Goal: Transaction & Acquisition: Book appointment/travel/reservation

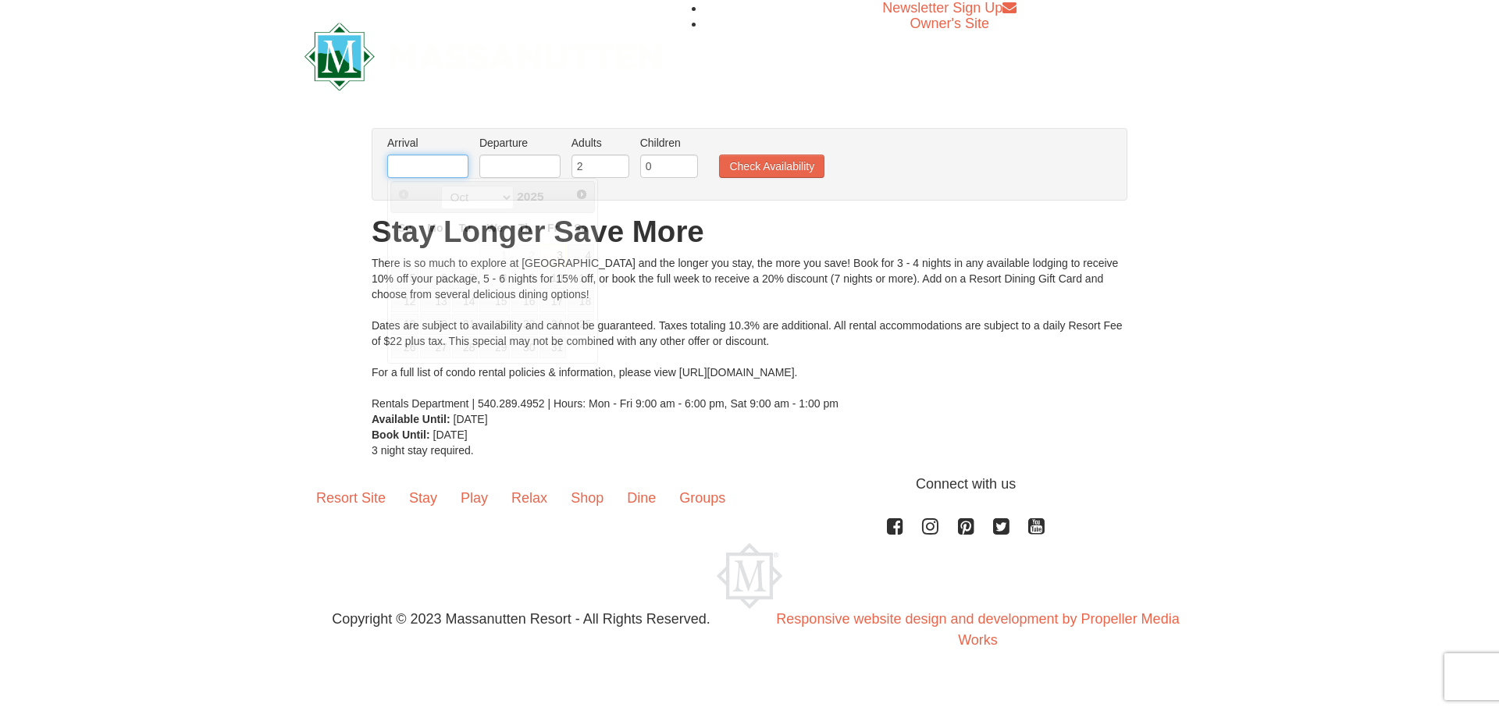
click at [411, 169] on input "text" at bounding box center [427, 166] width 81 height 23
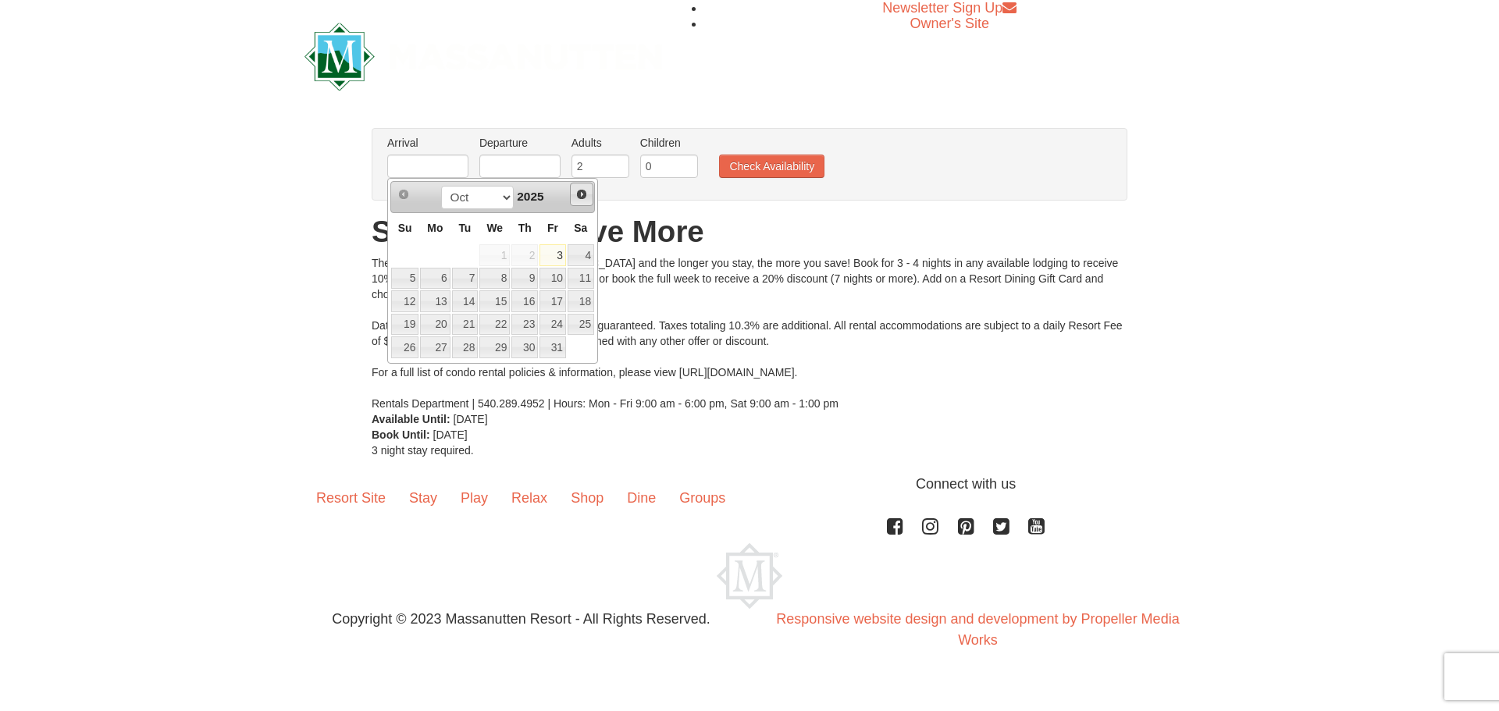
click at [586, 198] on span "Next" at bounding box center [582, 194] width 12 height 12
click at [553, 320] on link "26" at bounding box center [553, 325] width 27 height 22
type input "[DATE]"
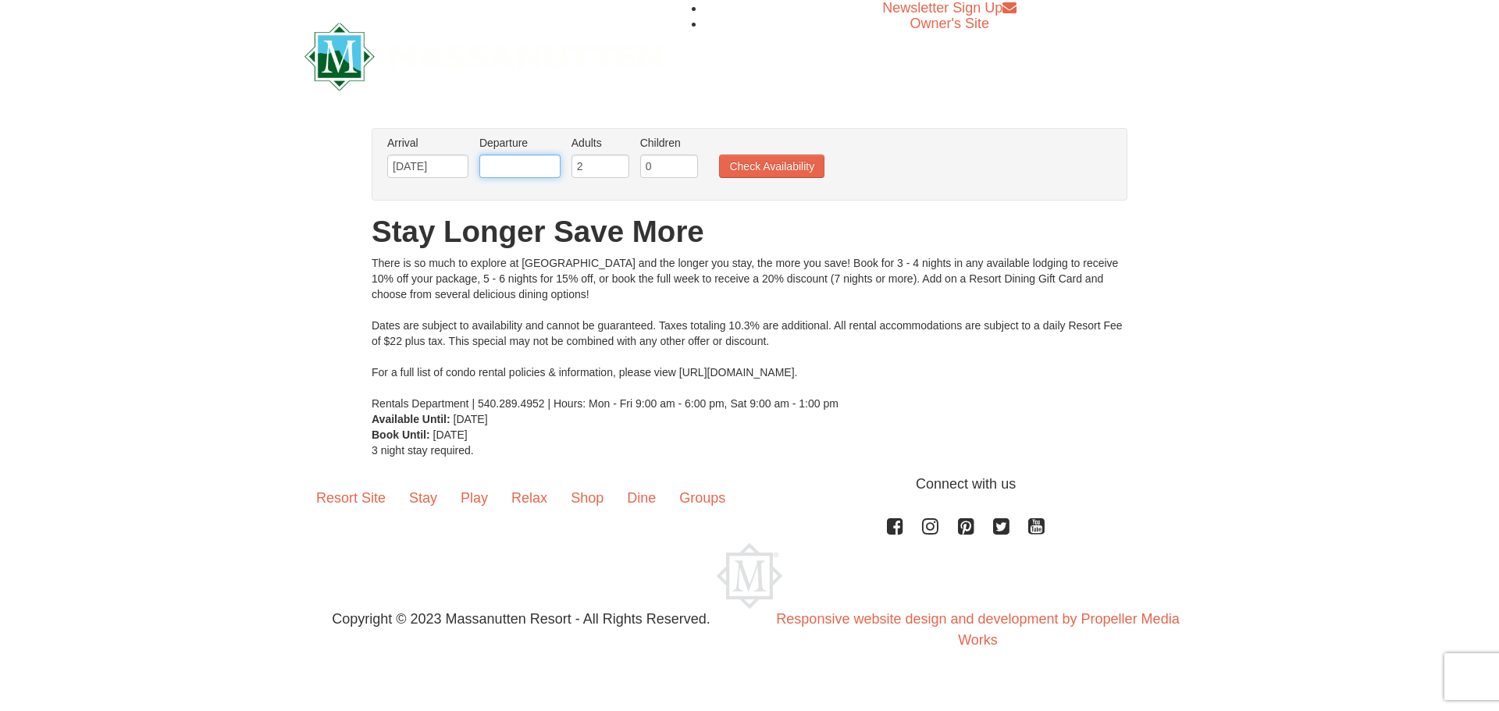
click at [515, 167] on input "text" at bounding box center [519, 166] width 81 height 23
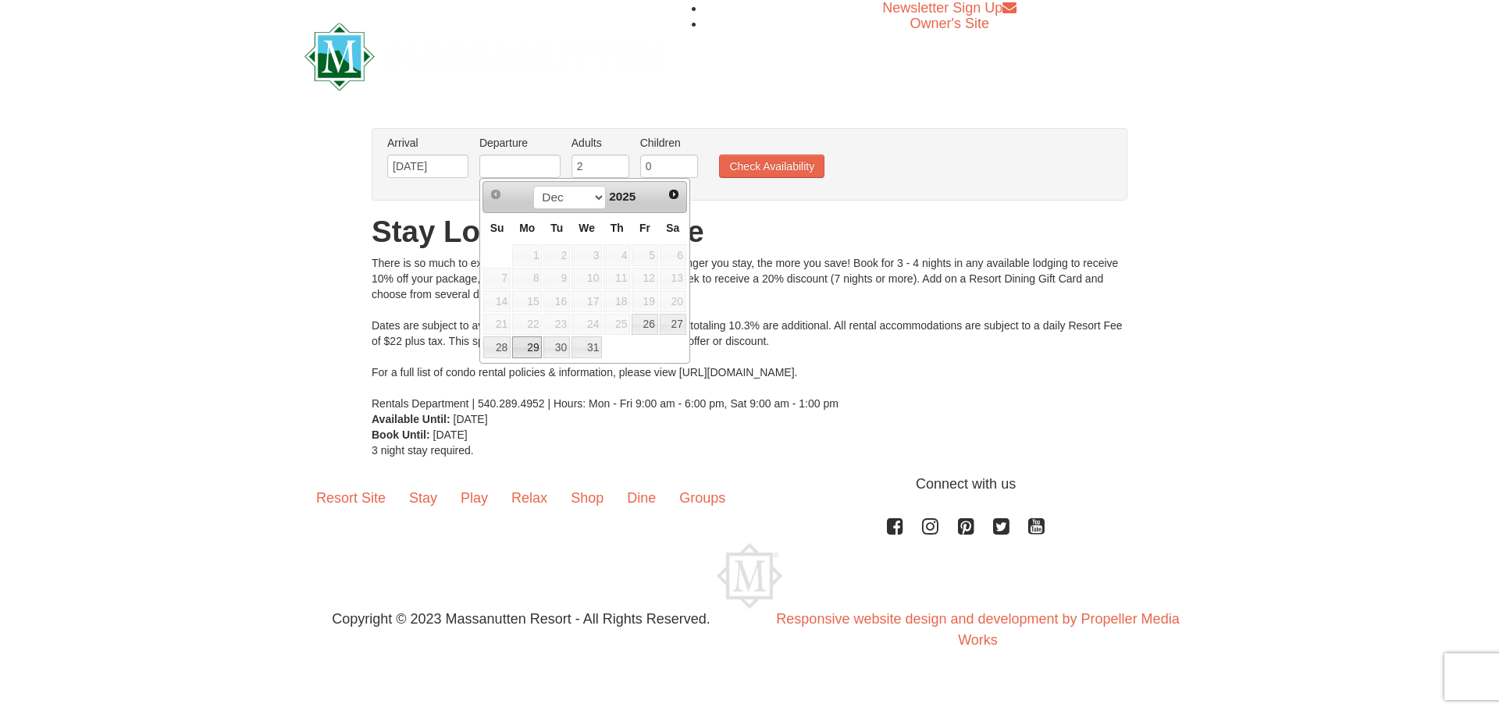
click at [526, 345] on link "29" at bounding box center [527, 348] width 30 height 22
type input "[DATE]"
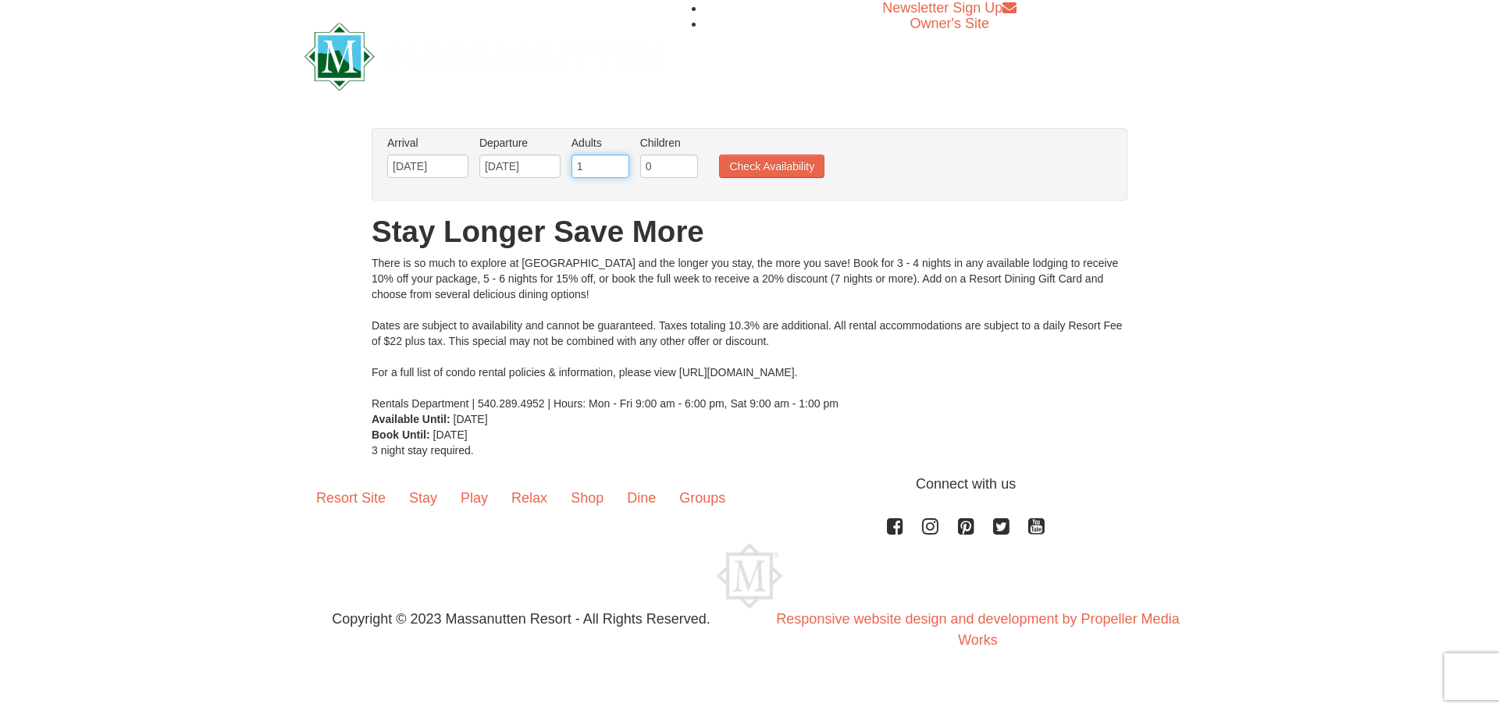
type input "1"
click at [618, 173] on input "1" at bounding box center [601, 166] width 58 height 23
click at [661, 168] on input "0" at bounding box center [669, 166] width 58 height 23
click at [685, 162] on input "1" at bounding box center [669, 166] width 58 height 23
type input "2"
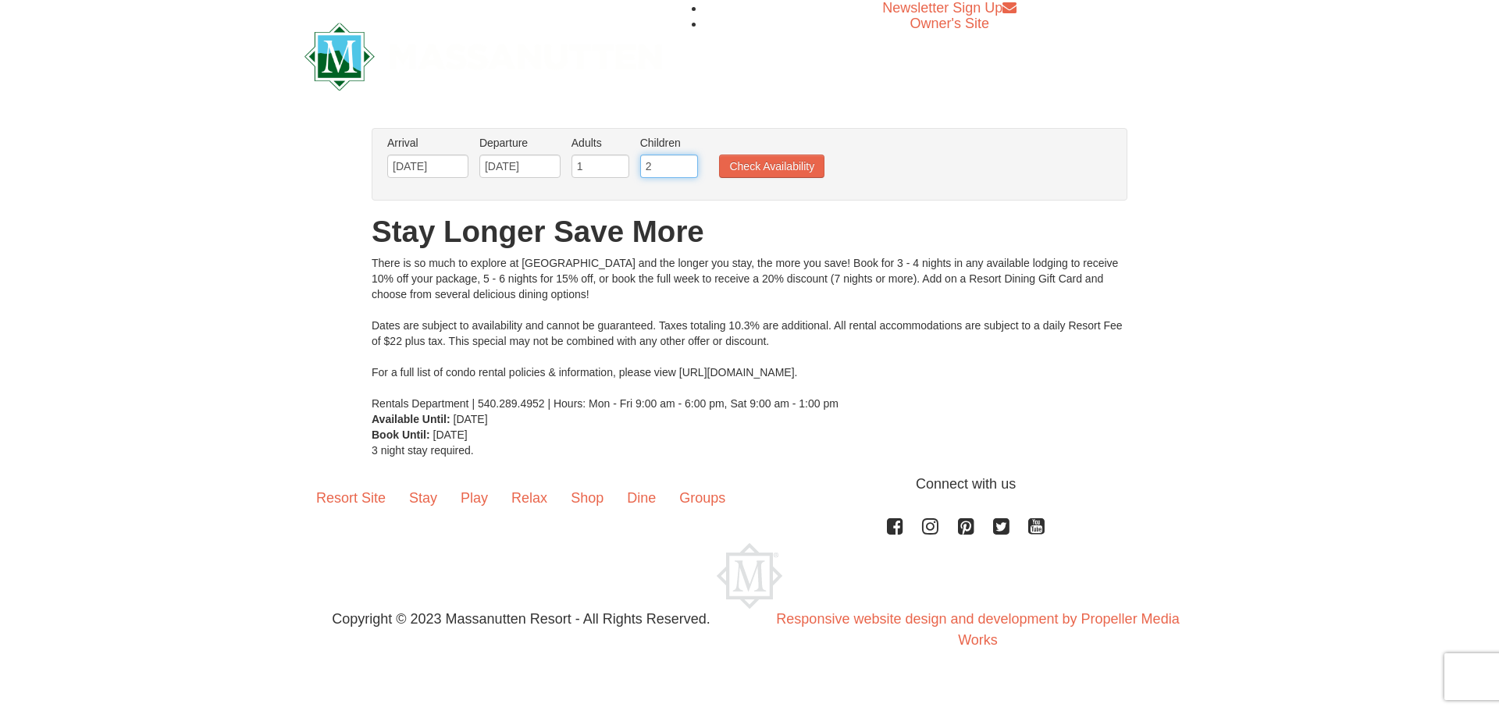
click at [685, 162] on input "2" at bounding box center [669, 166] width 58 height 23
click at [741, 162] on button "Check Availability" at bounding box center [771, 166] width 105 height 23
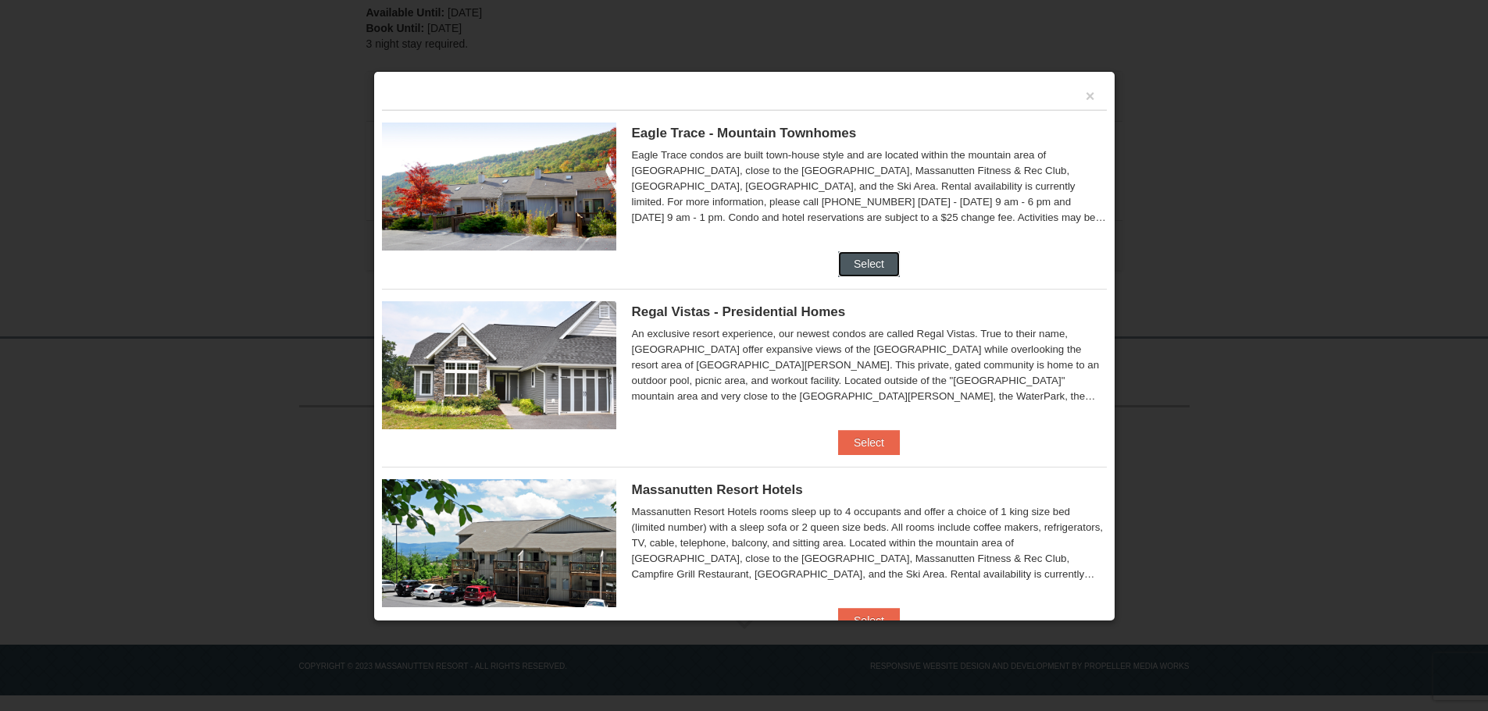
click at [871, 258] on button "Select" at bounding box center [869, 263] width 62 height 25
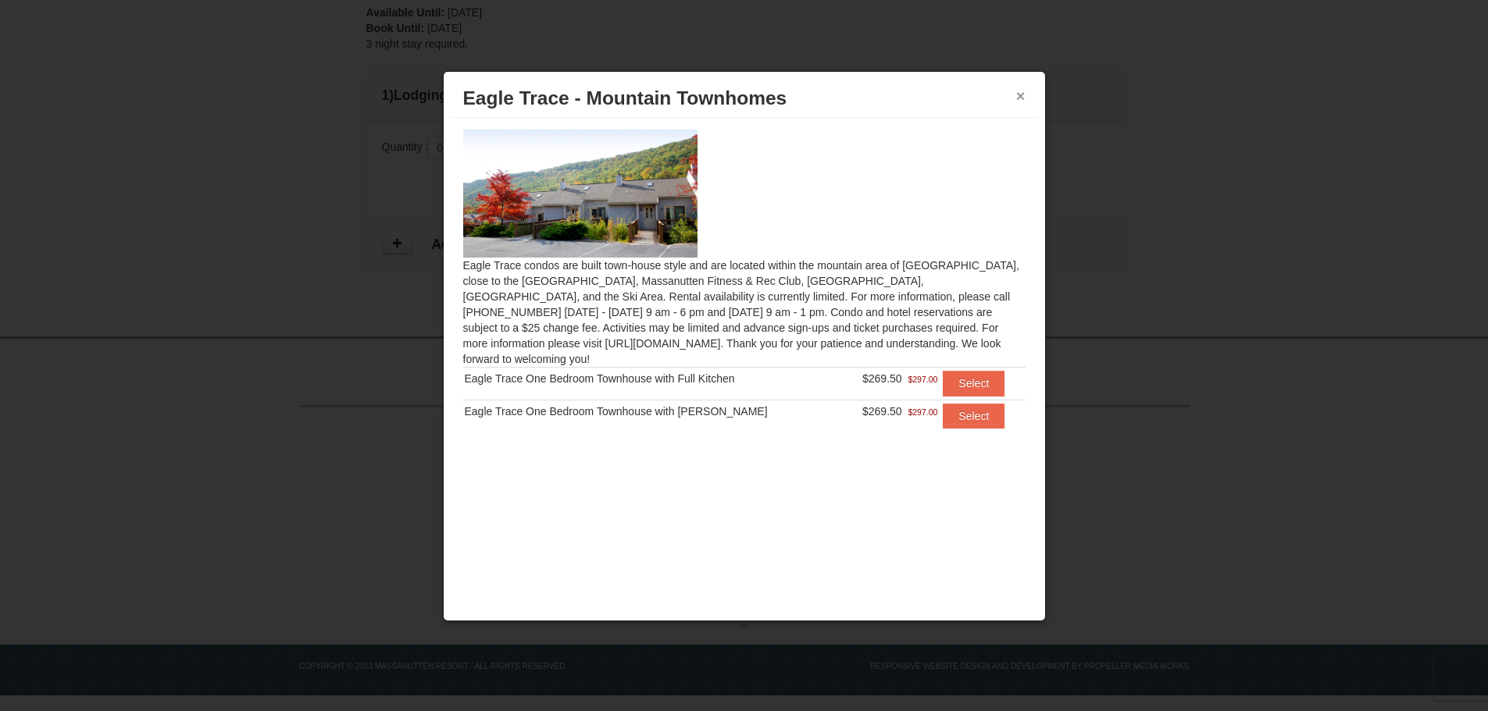
click at [1022, 98] on button "×" at bounding box center [1020, 96] width 9 height 16
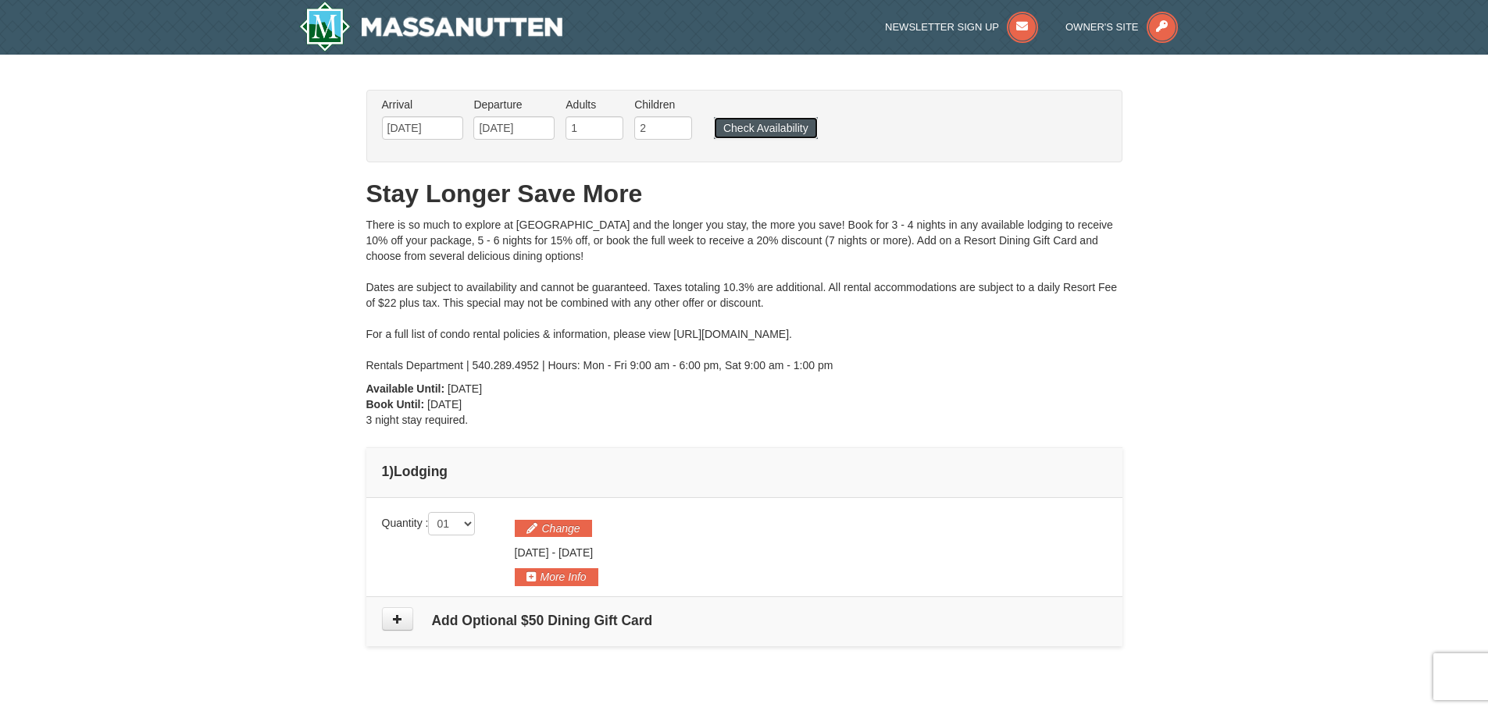
click at [767, 131] on button "Check Availability" at bounding box center [766, 128] width 104 height 22
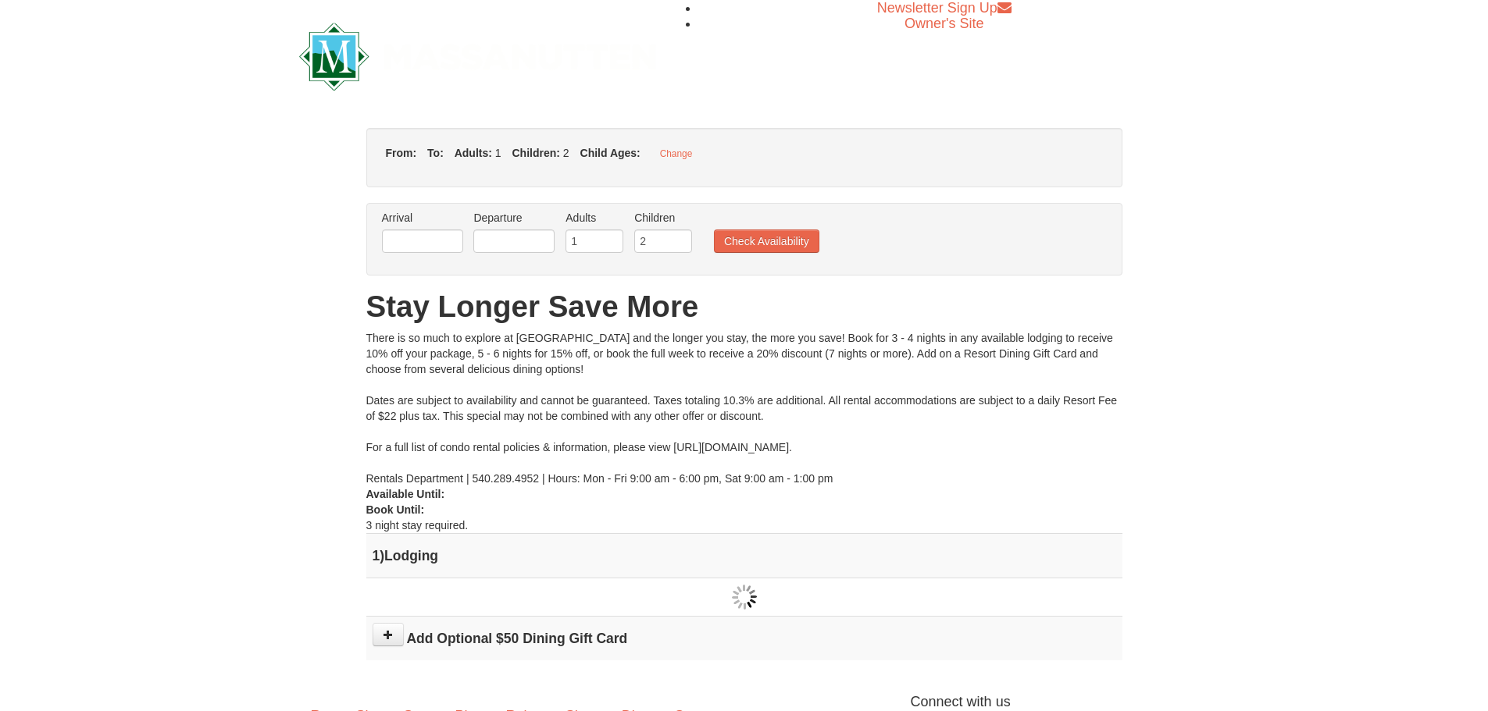
type input "[DATE]"
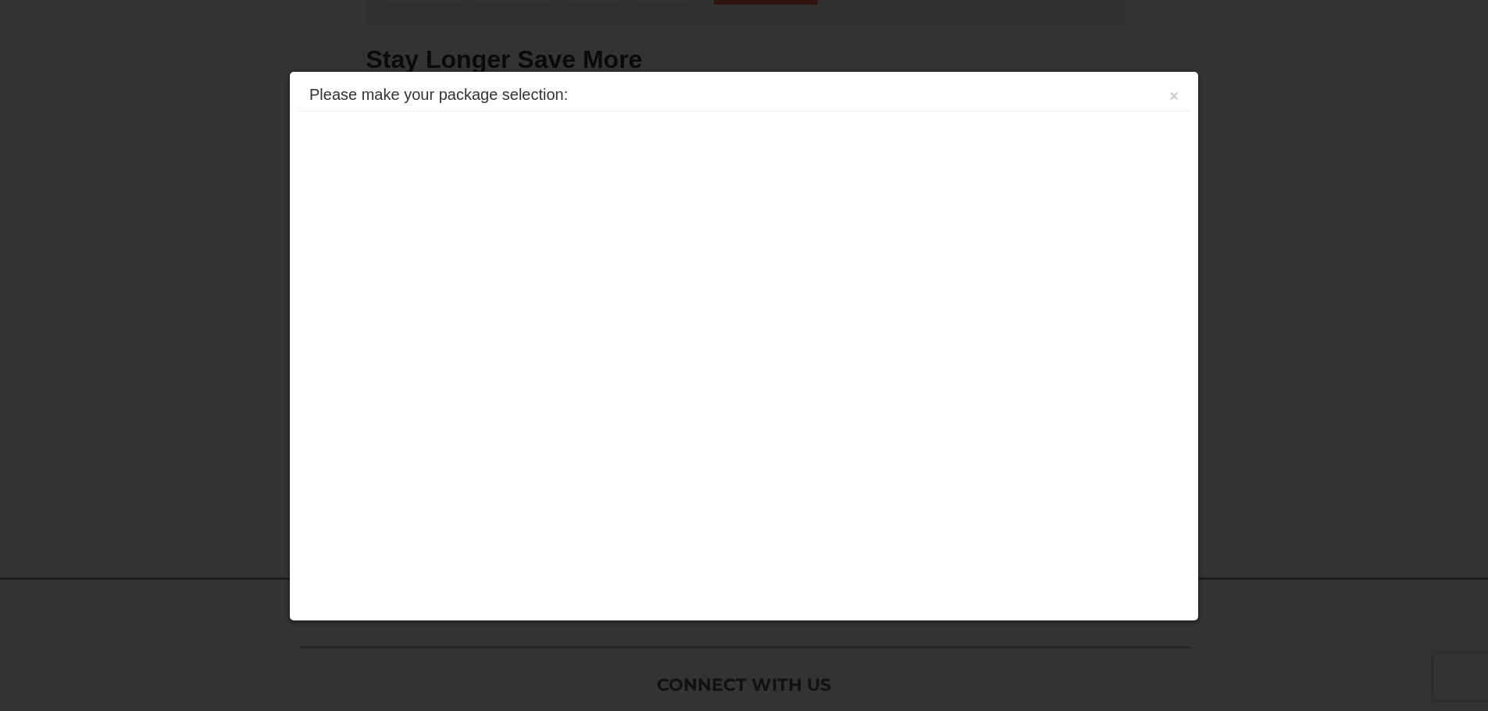
scroll to position [376, 0]
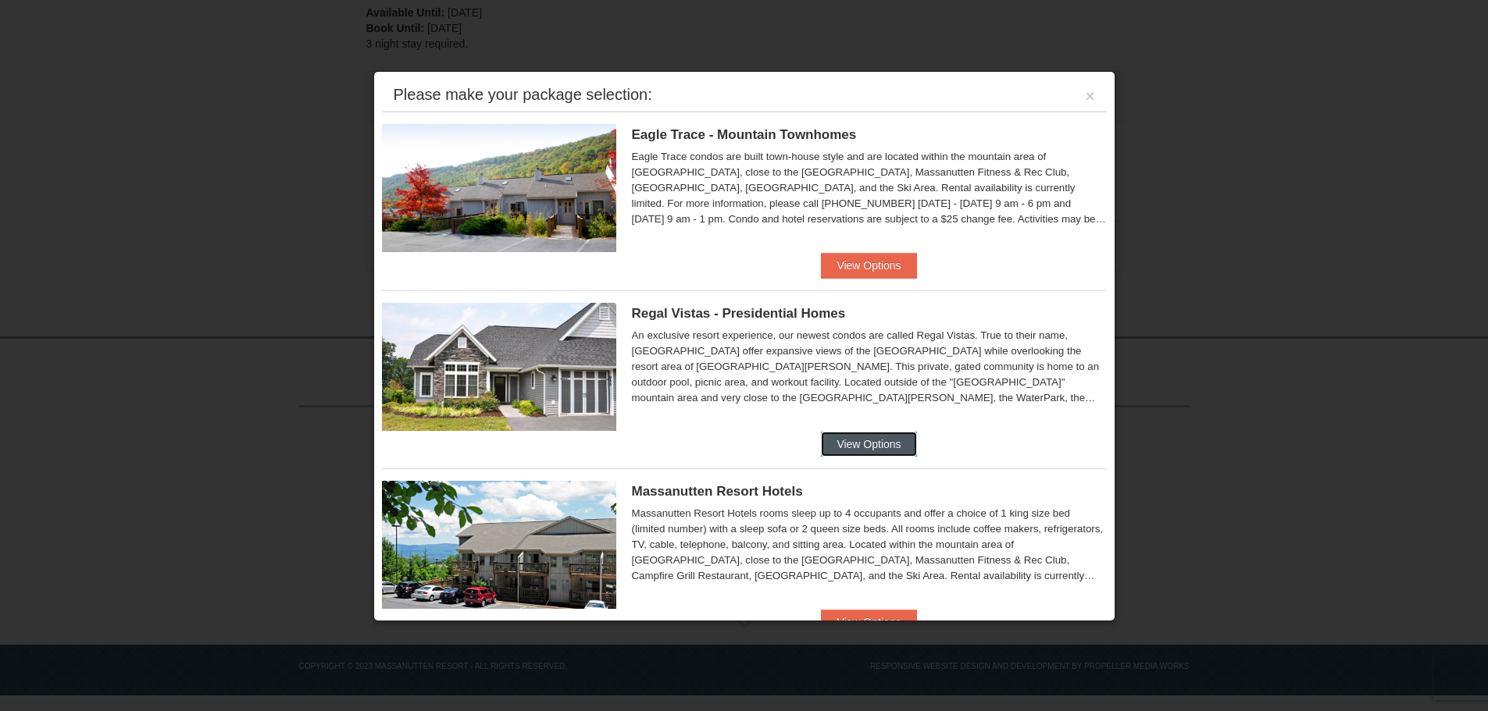
click at [875, 440] on button "View Options" at bounding box center [868, 444] width 95 height 25
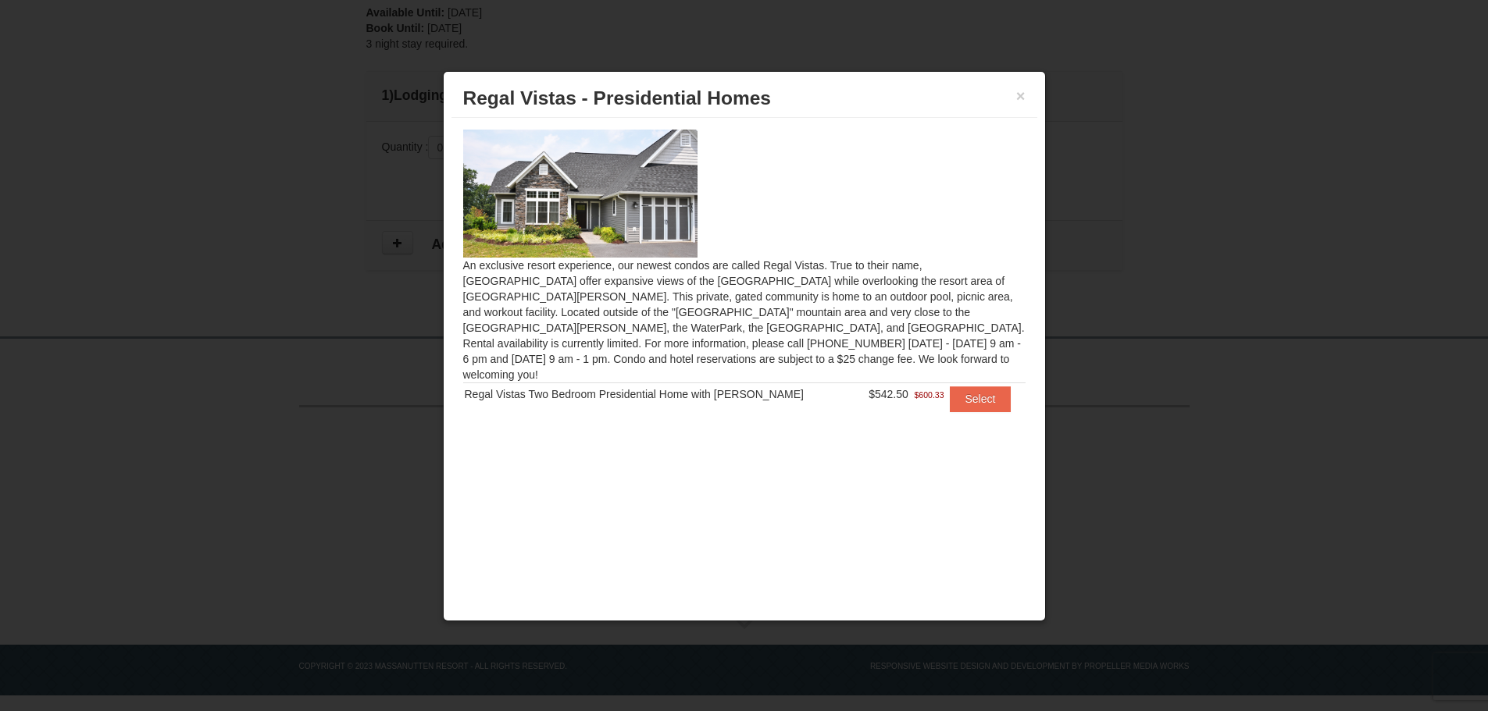
scroll to position [0, 0]
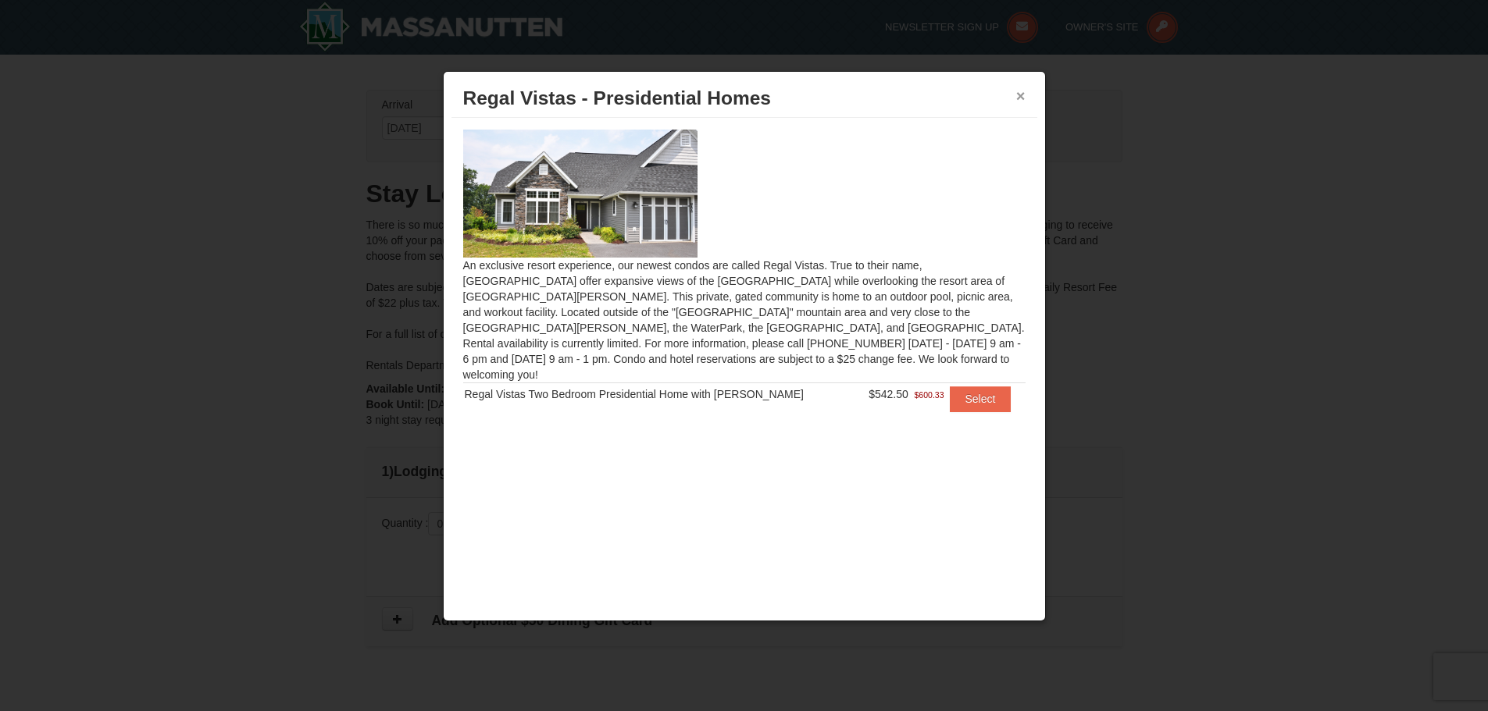
click at [1021, 93] on button "×" at bounding box center [1020, 96] width 9 height 16
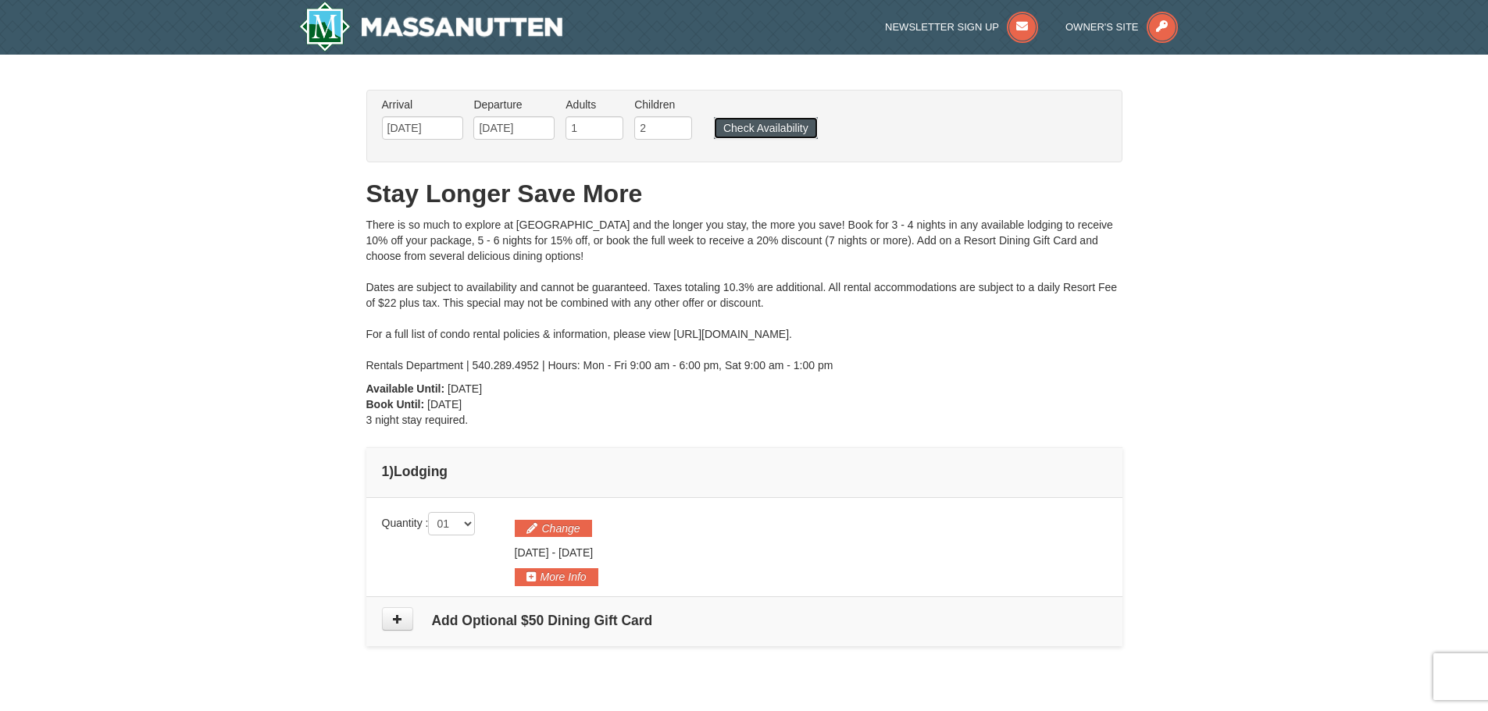
click at [760, 132] on button "Check Availability" at bounding box center [766, 128] width 104 height 22
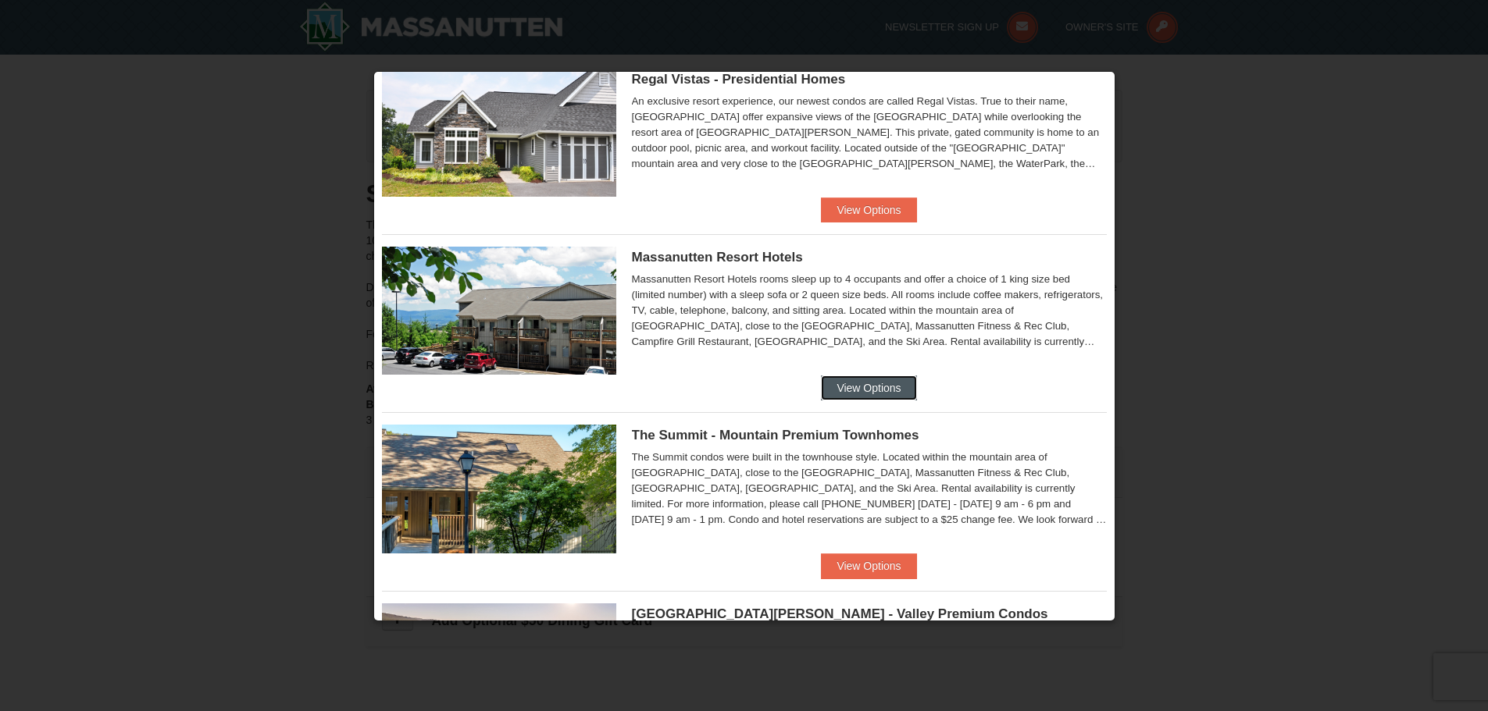
click at [856, 380] on button "View Options" at bounding box center [868, 388] width 95 height 25
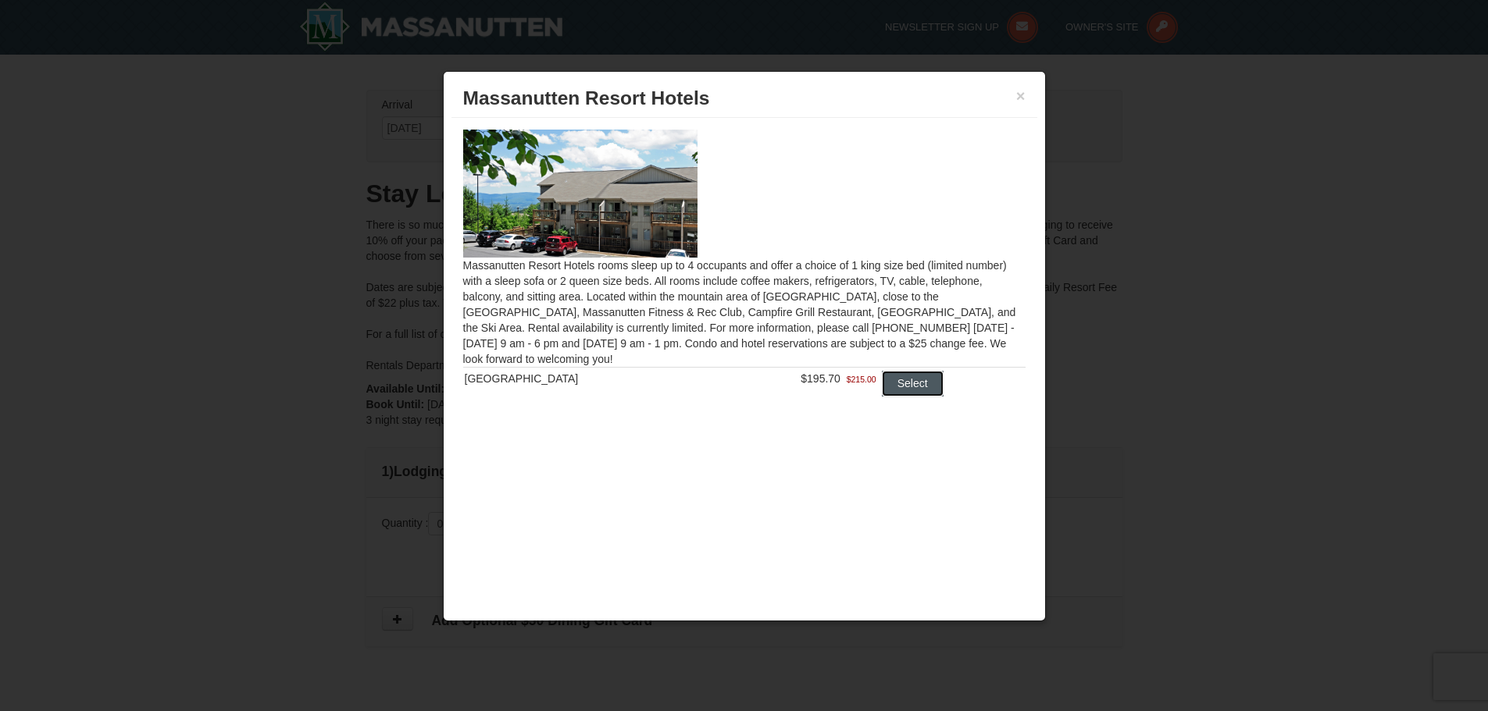
click at [891, 385] on button "Select" at bounding box center [913, 383] width 62 height 25
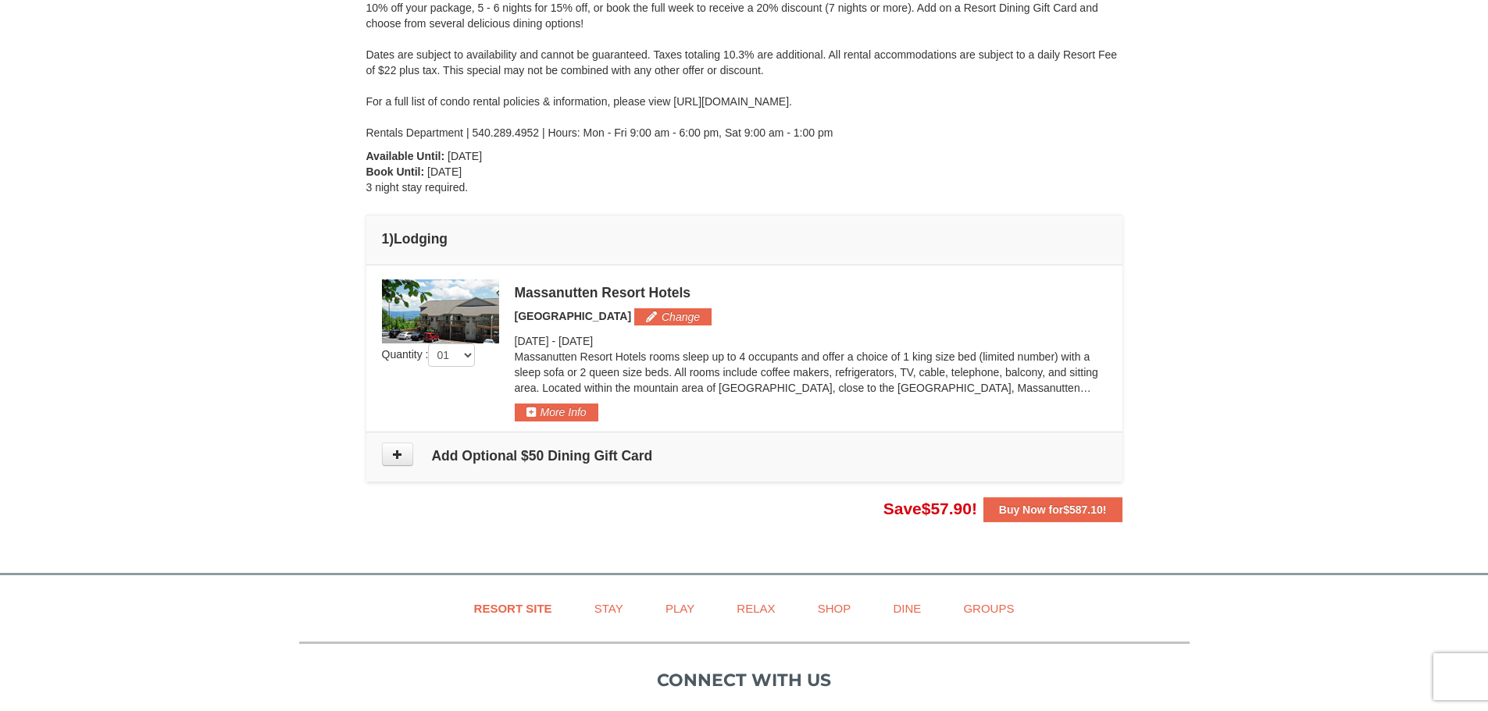
scroll to position [234, 0]
click at [394, 451] on icon at bounding box center [397, 452] width 11 height 11
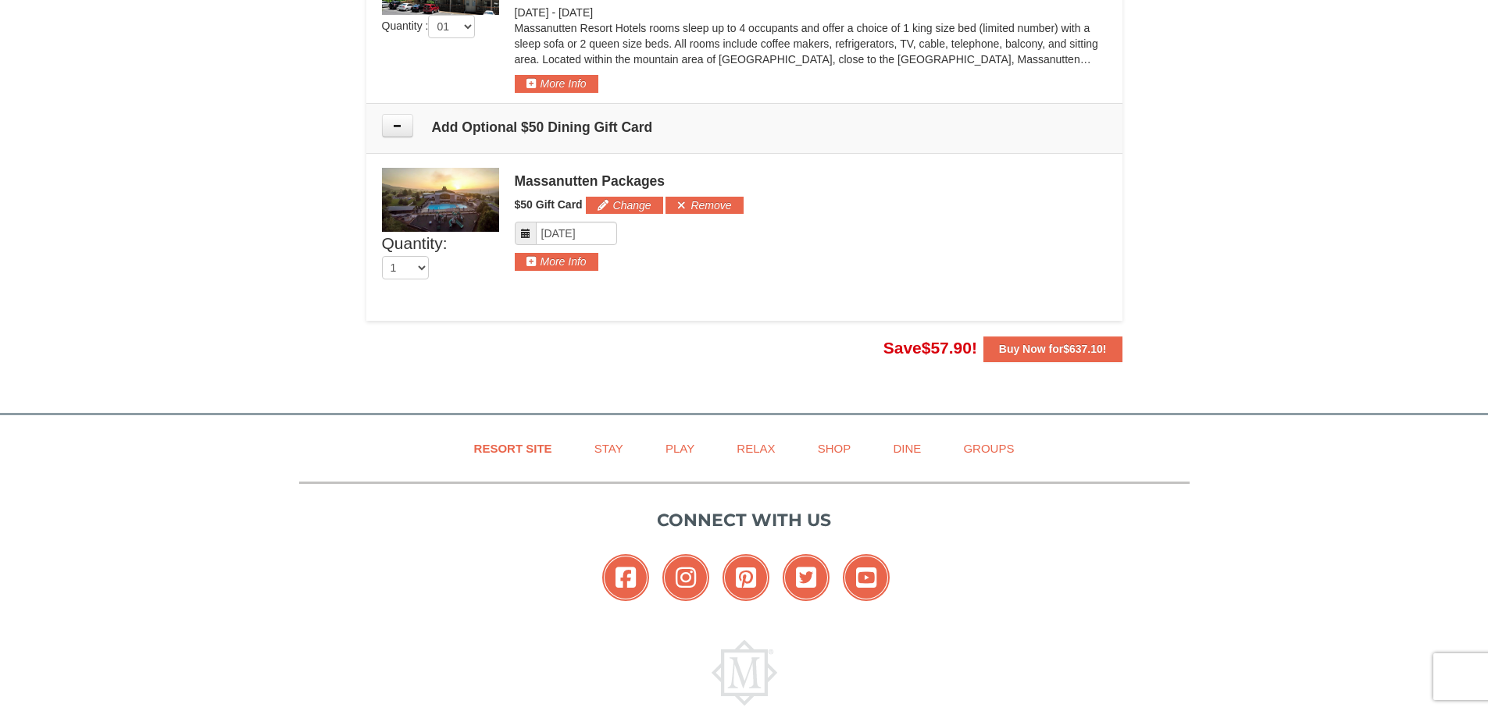
scroll to position [560, 0]
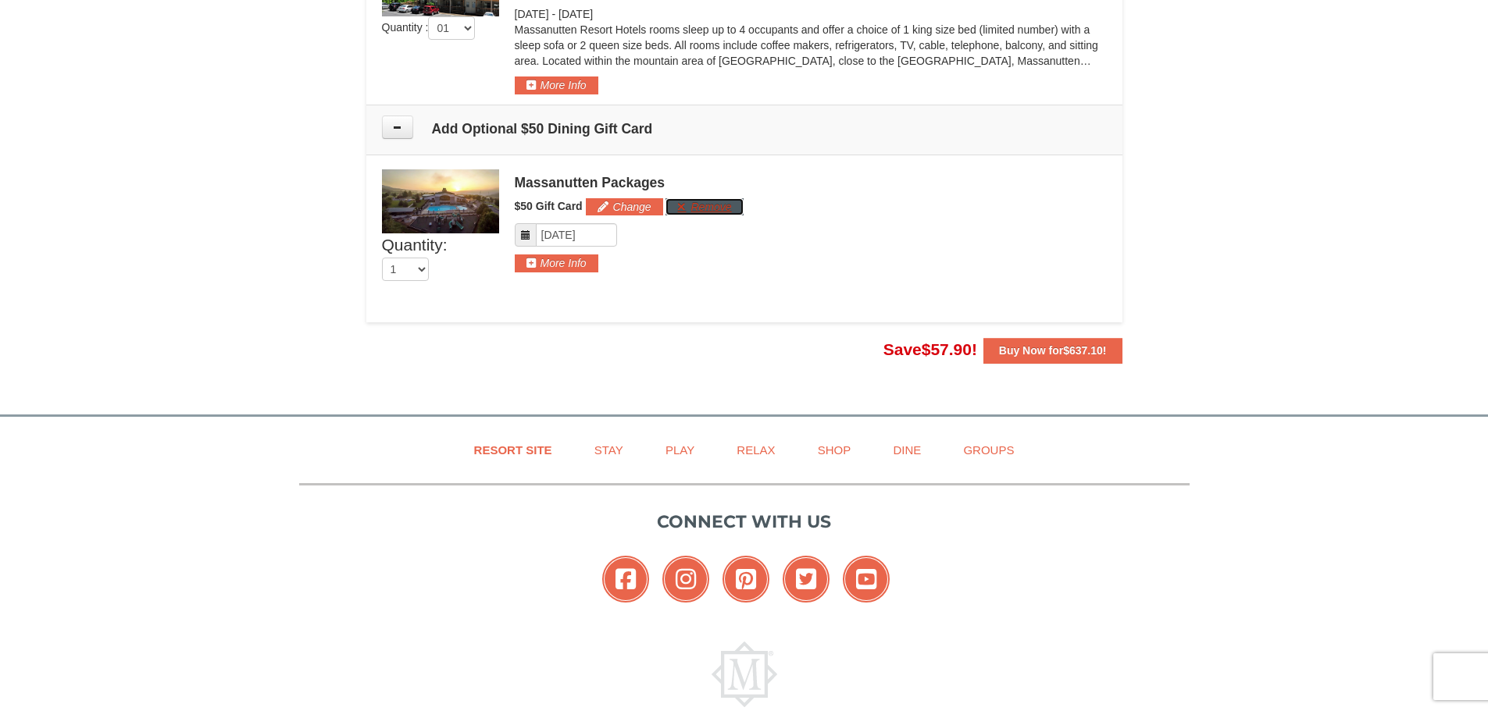
click at [675, 205] on button "Remove" at bounding box center [703, 206] width 77 height 17
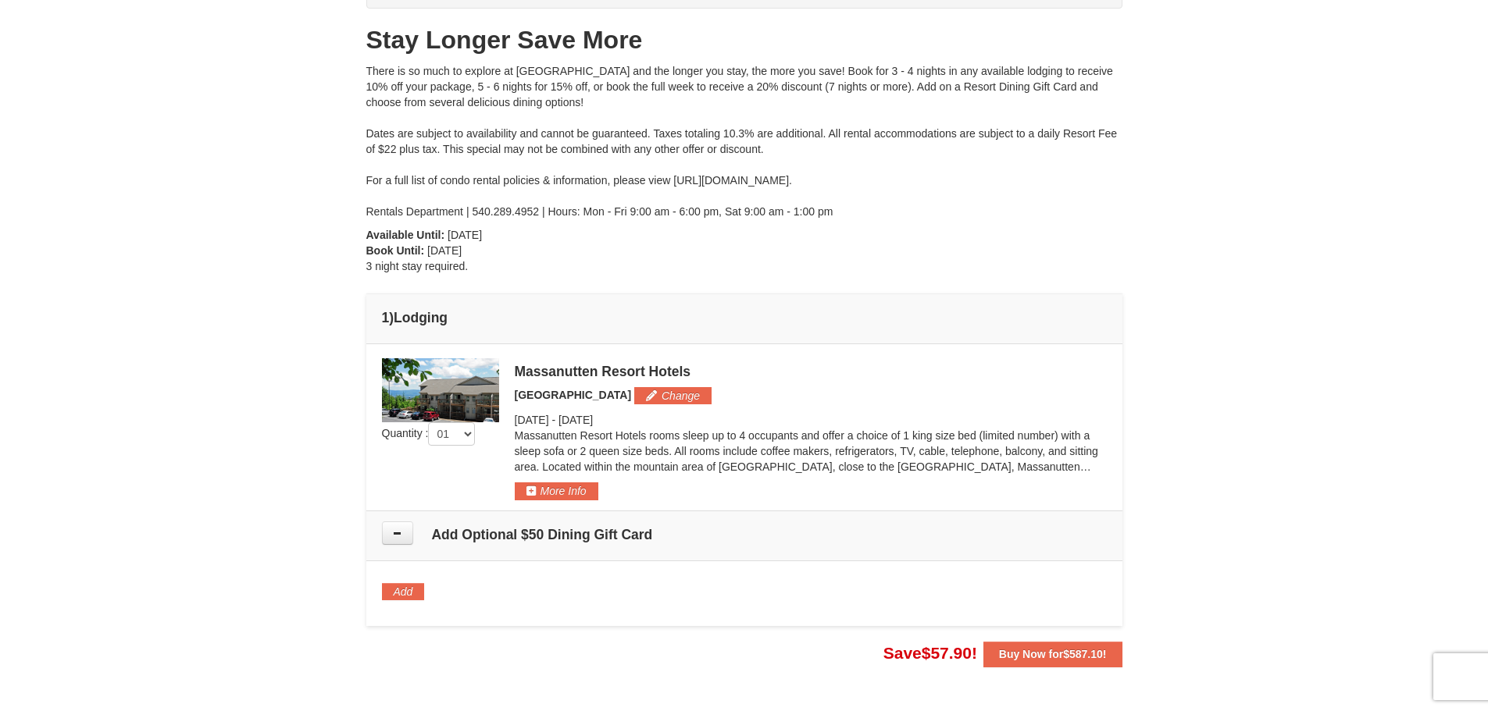
scroll to position [145, 0]
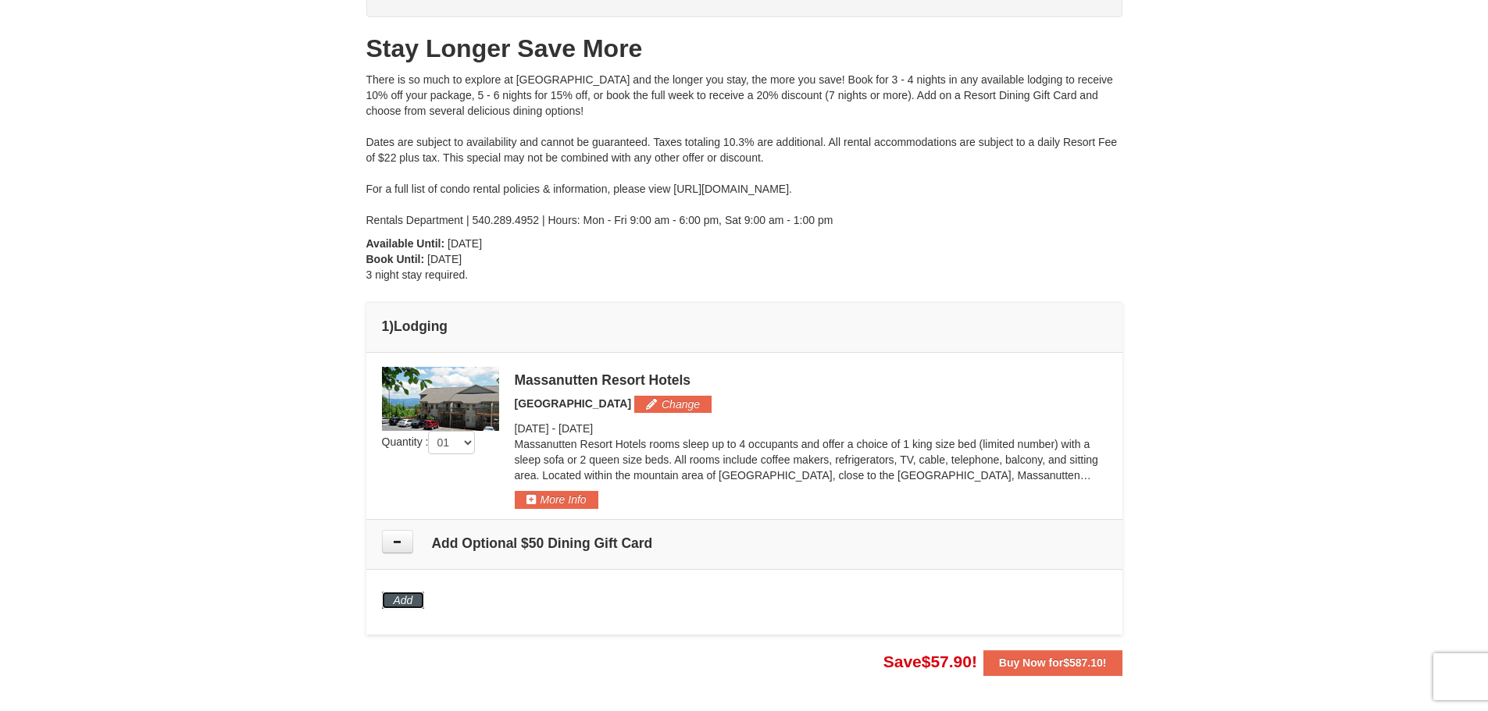
click at [398, 597] on button "Add" at bounding box center [403, 600] width 43 height 17
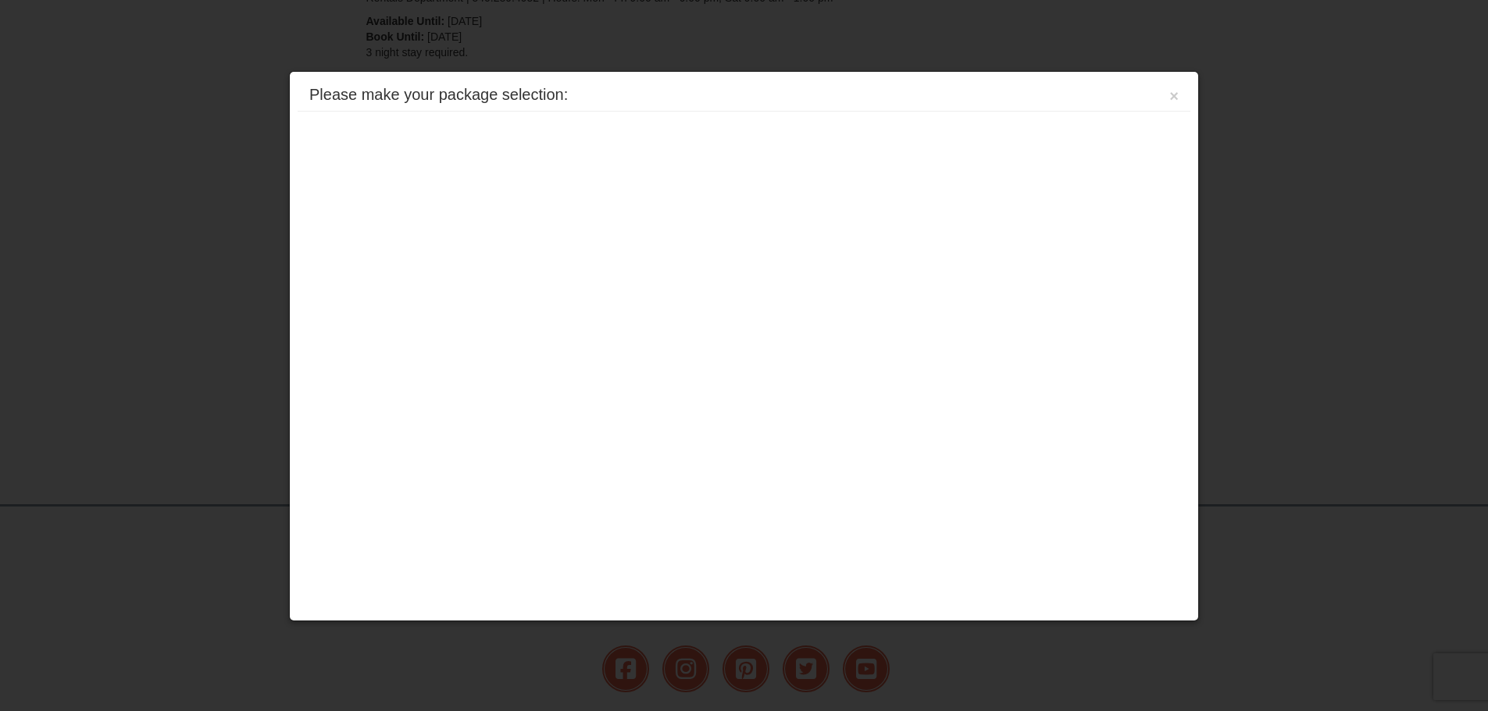
scroll to position [536, 0]
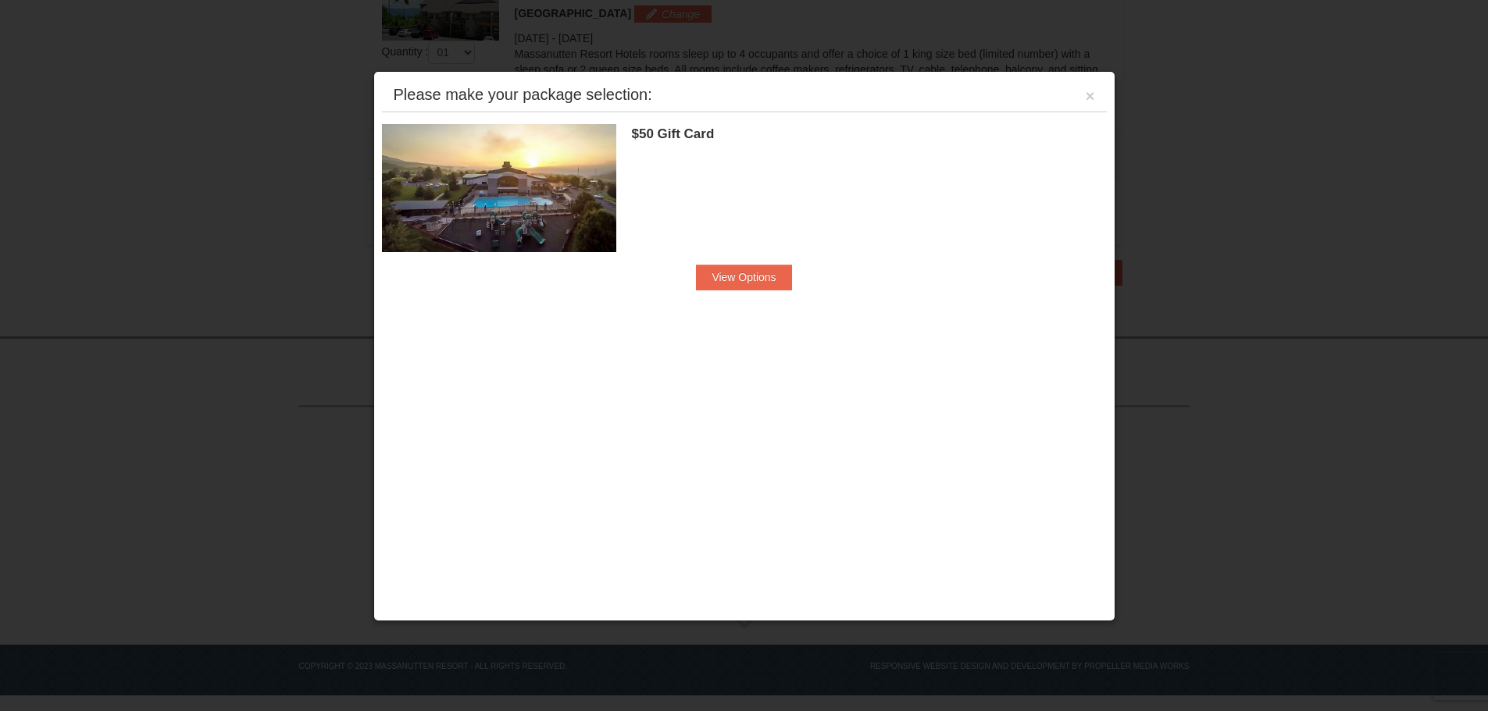
click at [1082, 99] on div "Please make your package selection: ×" at bounding box center [744, 96] width 725 height 32
click at [584, 215] on img at bounding box center [499, 188] width 234 height 128
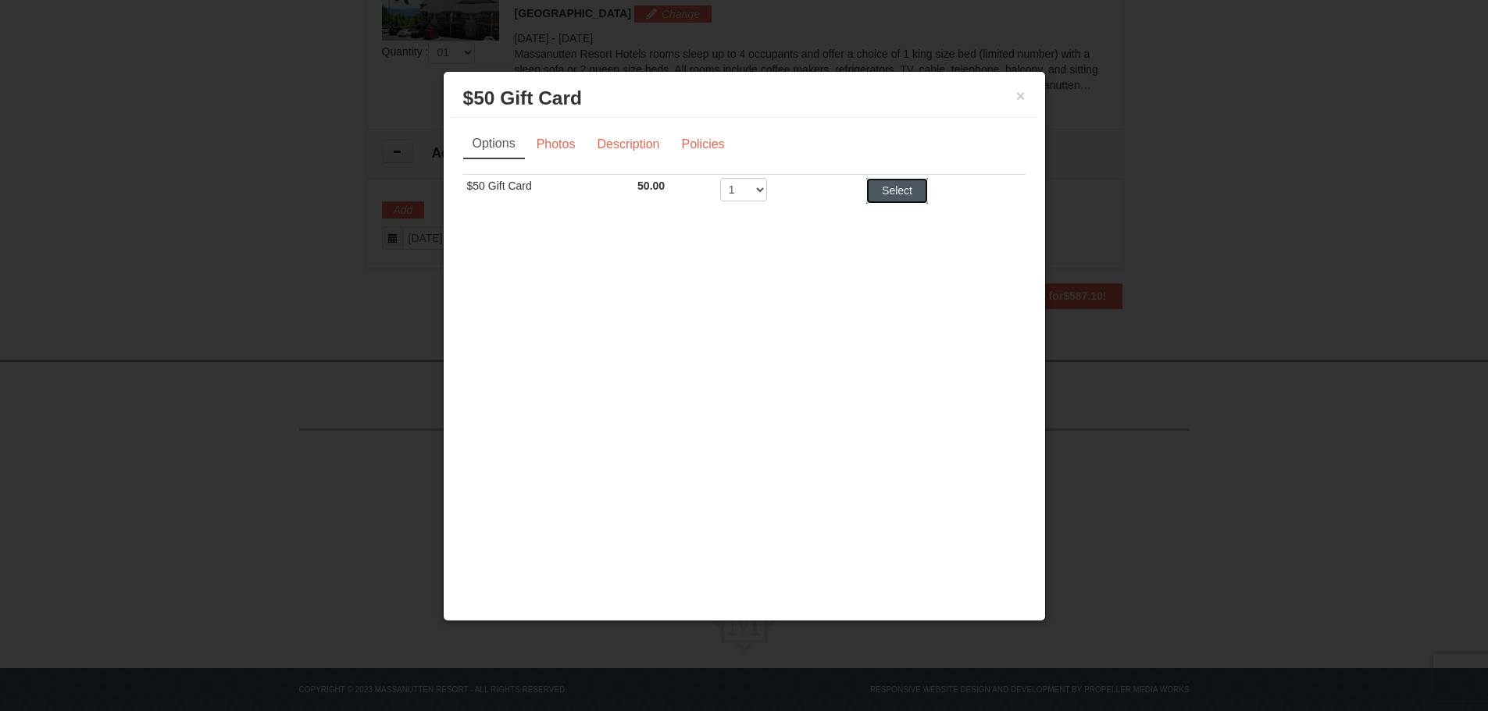
click at [880, 184] on button "Select" at bounding box center [897, 190] width 62 height 25
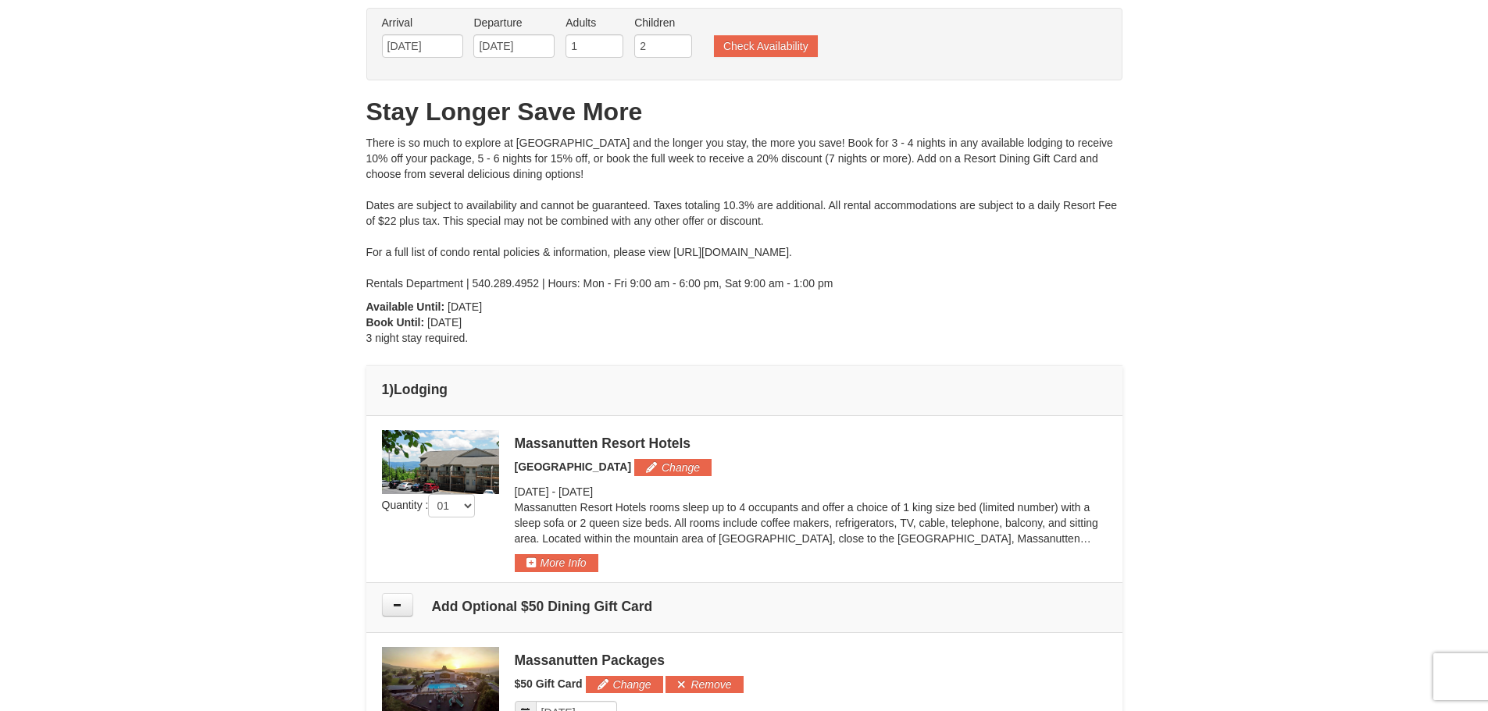
scroll to position [0, 0]
